Goal: Information Seeking & Learning: Learn about a topic

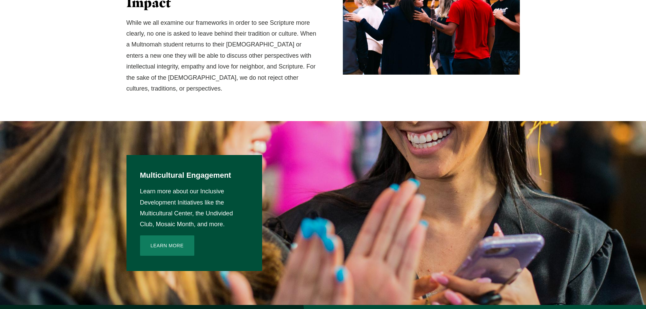
scroll to position [848, 0]
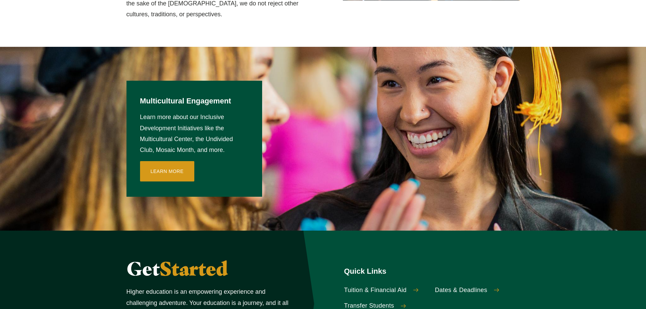
click at [168, 161] on link "Learn More" at bounding box center [167, 171] width 54 height 20
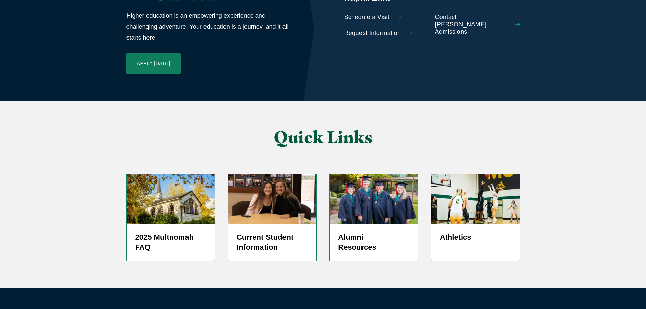
scroll to position [1613, 0]
